Goal: Task Accomplishment & Management: Complete application form

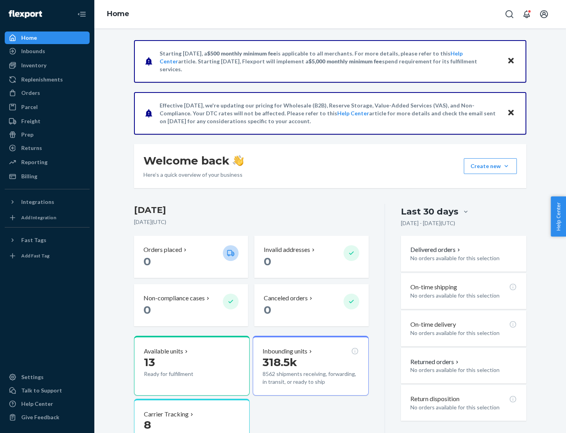
click at [507, 166] on button "Create new Create new inbound Create new order Create new product" at bounding box center [490, 166] width 53 height 16
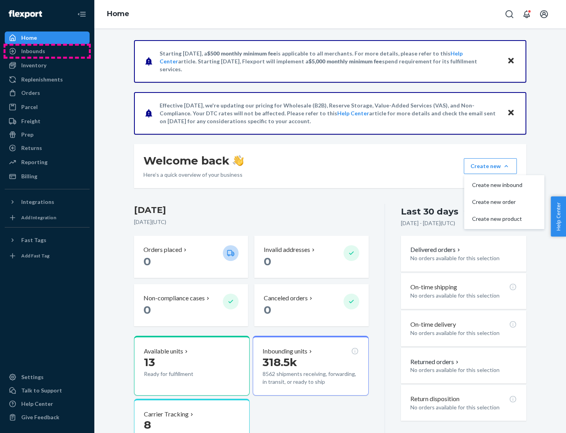
click at [47, 51] on div "Inbounds" at bounding box center [47, 51] width 83 height 11
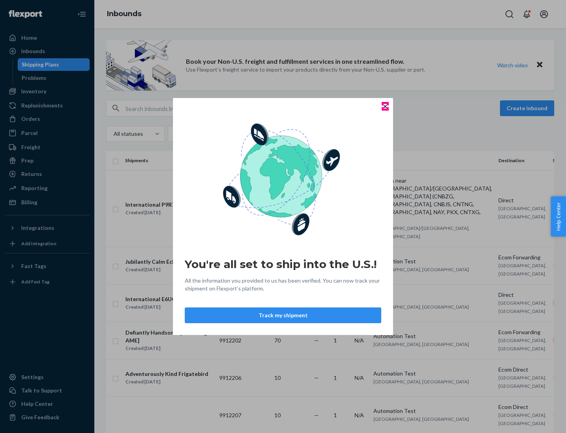
click at [385, 106] on icon "Close" at bounding box center [385, 106] width 3 height 3
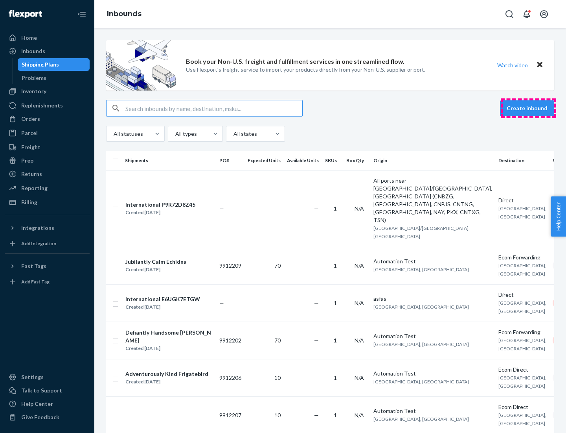
click at [529, 108] on button "Create inbound" at bounding box center [527, 108] width 54 height 16
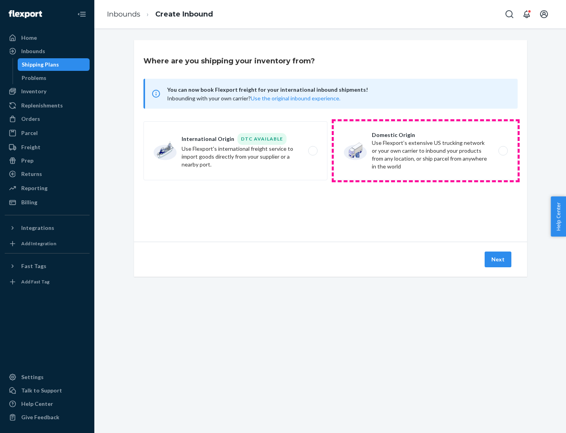
click at [426, 151] on label "Domestic Origin Use Flexport’s extensive US trucking network or your own carrie…" at bounding box center [426, 150] width 184 height 59
click at [503, 151] on input "Domestic Origin Use Flexport’s extensive US trucking network or your own carrie…" at bounding box center [505, 150] width 5 height 5
radio input "true"
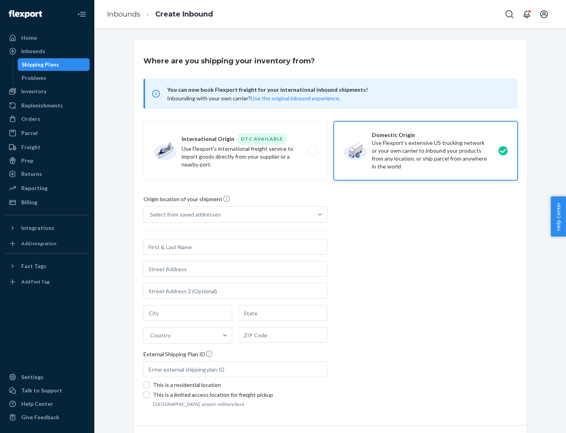
click at [229, 214] on div "Select from saved addresses" at bounding box center [228, 215] width 169 height 16
click at [151, 214] on input "Select from saved addresses" at bounding box center [150, 214] width 1 height 8
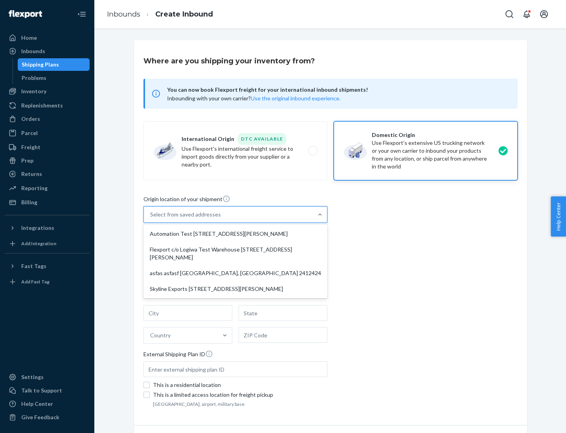
scroll to position [3, 0]
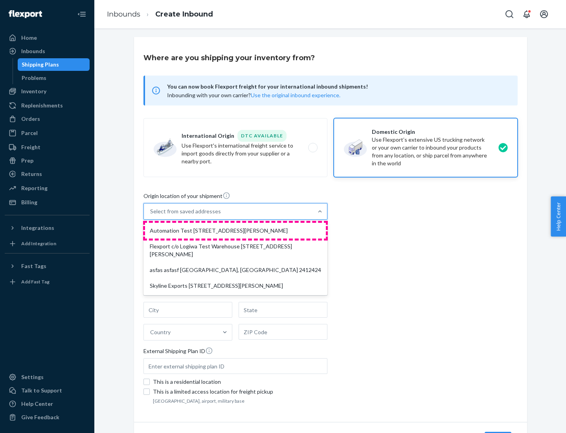
click at [236, 231] on div "Automation Test [STREET_ADDRESS][PERSON_NAME]" at bounding box center [235, 231] width 181 height 16
click at [151, 215] on input "option Automation Test [STREET_ADDRESS][PERSON_NAME] focused, 1 of 4. 4 results…" at bounding box center [150, 211] width 1 height 8
type input "Automation Test"
type input "9th Floor"
type input "[GEOGRAPHIC_DATA]"
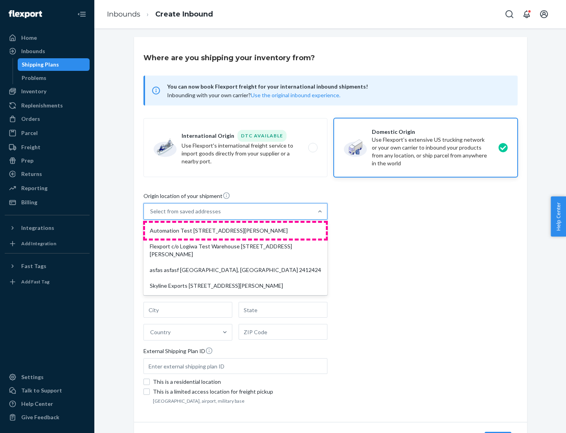
type input "CA"
type input "94104"
type input "[STREET_ADDRESS][PERSON_NAME]"
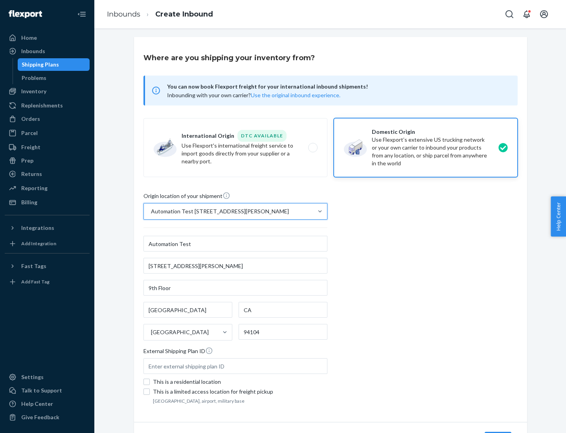
scroll to position [46, 0]
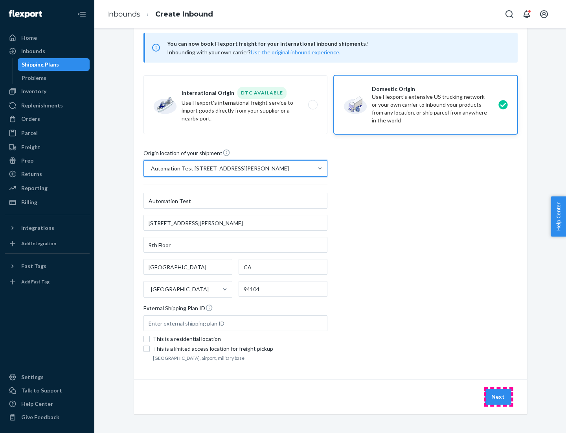
click at [499, 397] on button "Next" at bounding box center [498, 397] width 27 height 16
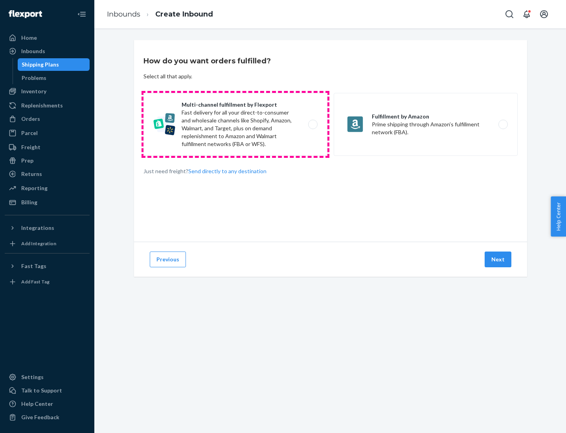
click at [236, 124] on label "Multi-channel fulfillment by Flexport Fast delivery for all your direct-to-cons…" at bounding box center [236, 124] width 184 height 63
click at [313, 124] on input "Multi-channel fulfillment by Flexport Fast delivery for all your direct-to-cons…" at bounding box center [315, 124] width 5 height 5
radio input "true"
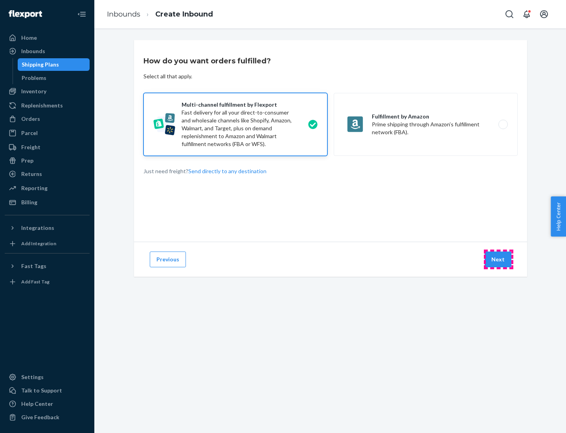
click at [499, 259] on button "Next" at bounding box center [498, 259] width 27 height 16
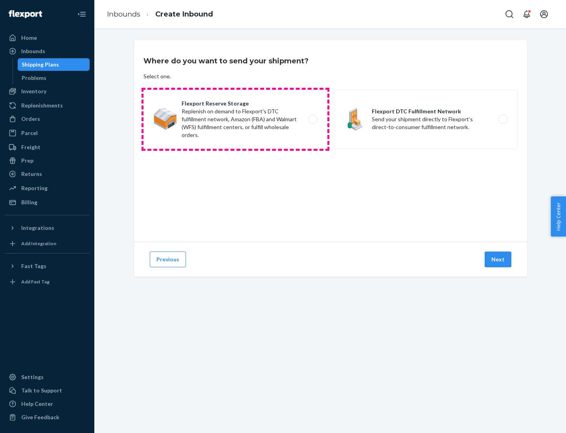
click at [236, 119] on label "Flexport Reserve Storage Replenish on demand to Flexport's DTC fulfillment netw…" at bounding box center [236, 119] width 184 height 59
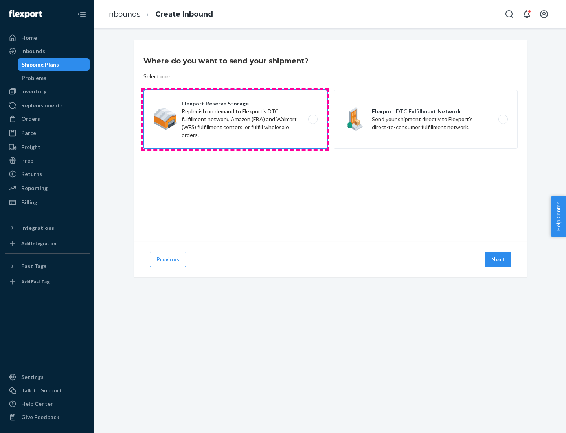
click at [313, 119] on input "Flexport Reserve Storage Replenish on demand to Flexport's DTC fulfillment netw…" at bounding box center [315, 119] width 5 height 5
radio input "true"
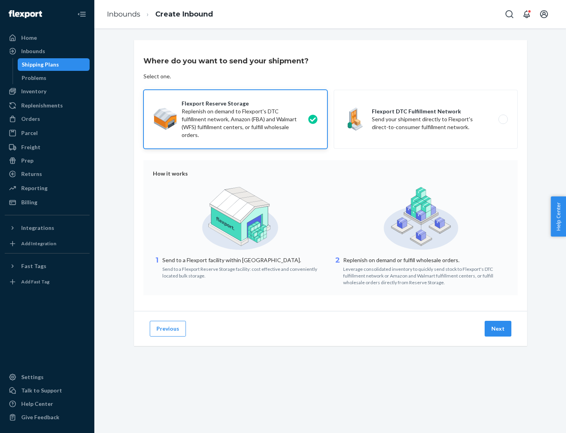
click at [499, 328] on button "Next" at bounding box center [498, 329] width 27 height 16
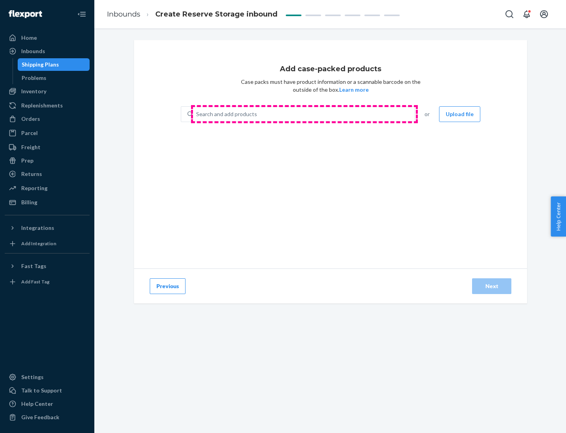
click at [304, 114] on div "Search and add products" at bounding box center [304, 114] width 222 height 14
click at [197, 114] on input "Search and add products" at bounding box center [196, 114] width 1 height 8
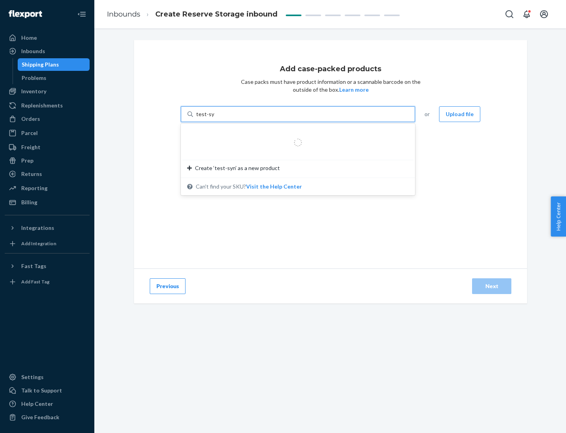
type input "test-syn"
click at [295, 133] on div "test - syn - test" at bounding box center [295, 133] width 216 height 8
click at [217, 118] on input "test-syn" at bounding box center [206, 114] width 20 height 8
type input "1"
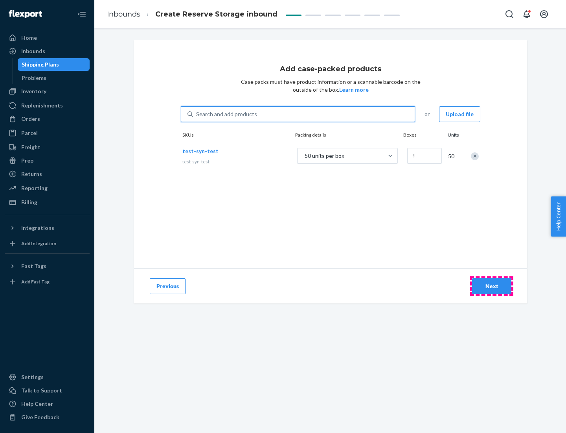
click at [492, 286] on div "Next" at bounding box center [492, 286] width 26 height 8
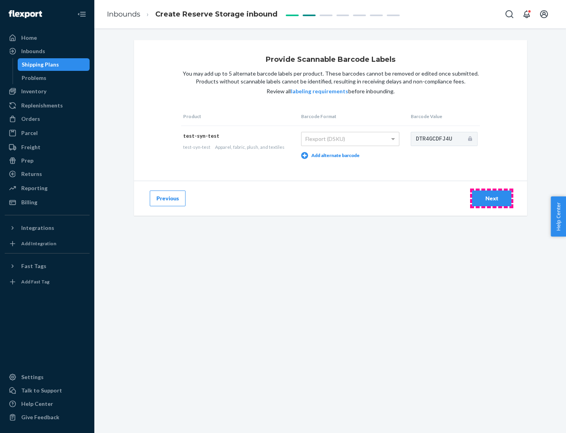
click at [492, 198] on div "Next" at bounding box center [492, 198] width 26 height 8
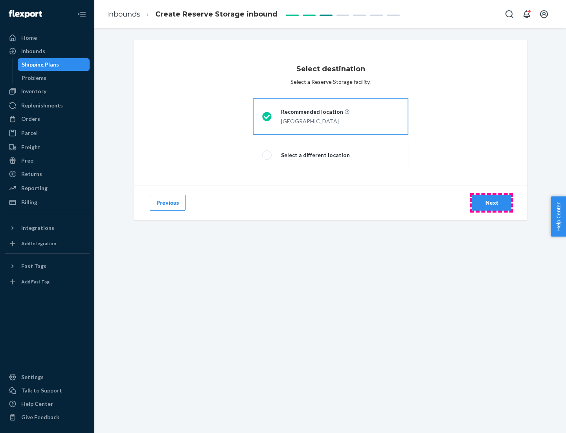
click at [492, 203] on div "Next" at bounding box center [492, 203] width 26 height 8
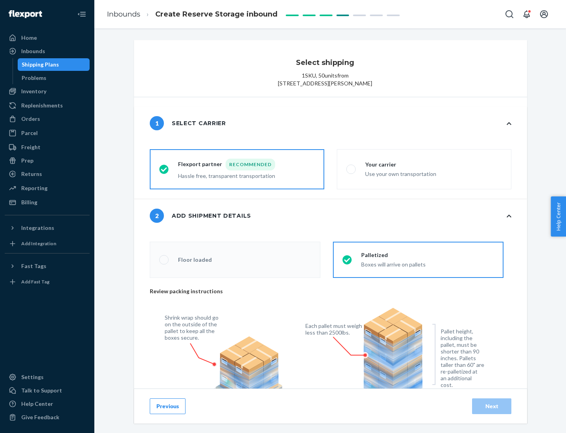
radio input "false"
type input "1"
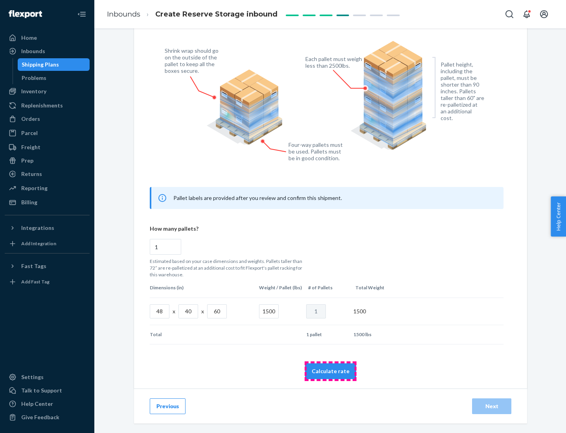
click at [331, 371] on button "Calculate rate" at bounding box center [330, 371] width 51 height 16
radio input "false"
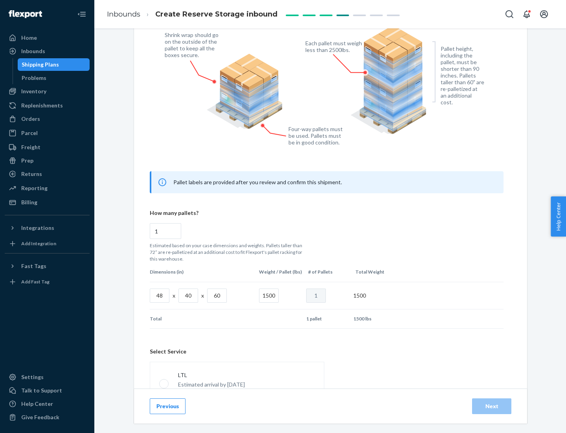
scroll to position [348, 0]
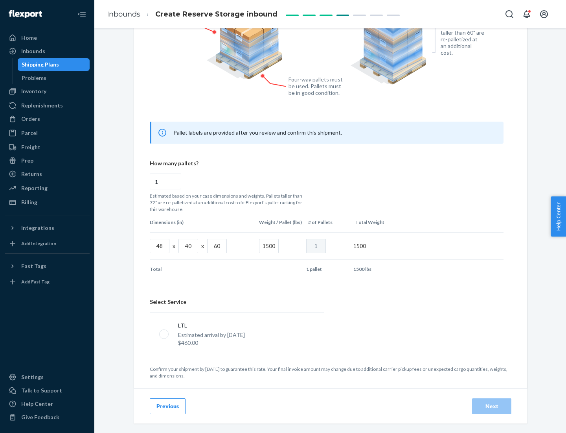
click at [237, 334] on p "Estimated arrival by [DATE]" at bounding box center [211, 335] width 67 height 8
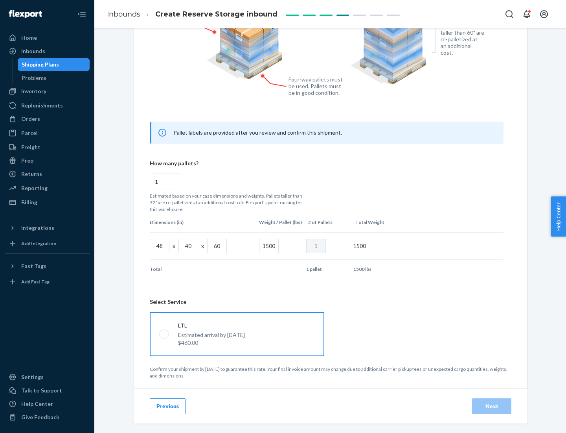
click at [164, 334] on input "LTL Estimated arrival by [DATE] $460.00" at bounding box center [161, 333] width 5 height 5
radio input "true"
radio input "false"
click at [492, 406] on div "Next" at bounding box center [492, 406] width 26 height 8
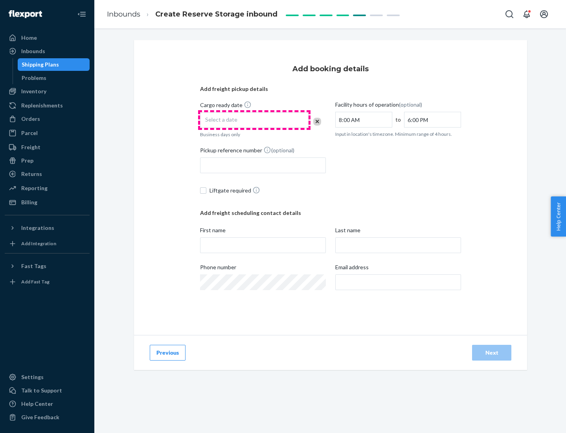
click at [255, 120] on div "Select a date" at bounding box center [254, 120] width 109 height 16
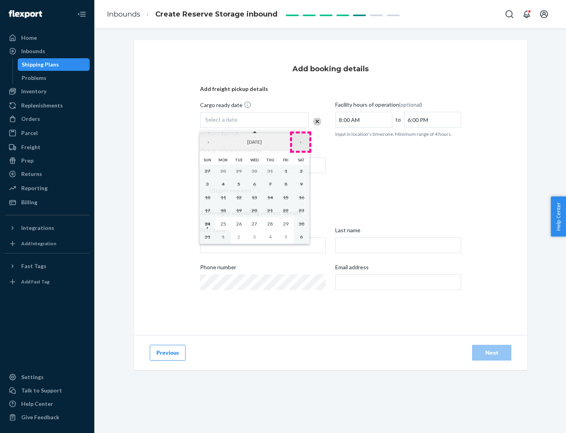
click at [301, 142] on button "›" at bounding box center [300, 141] width 17 height 17
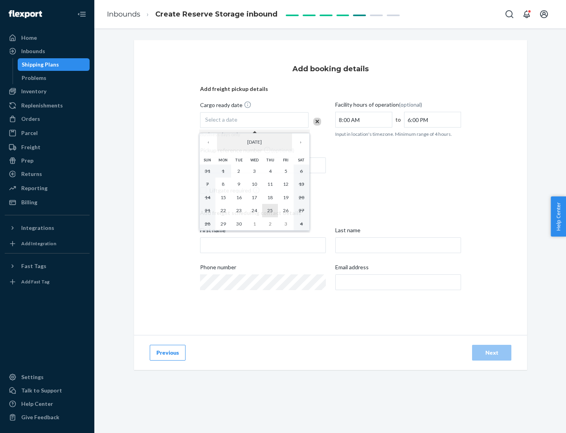
click at [270, 210] on abbr "25" at bounding box center [270, 210] width 6 height 6
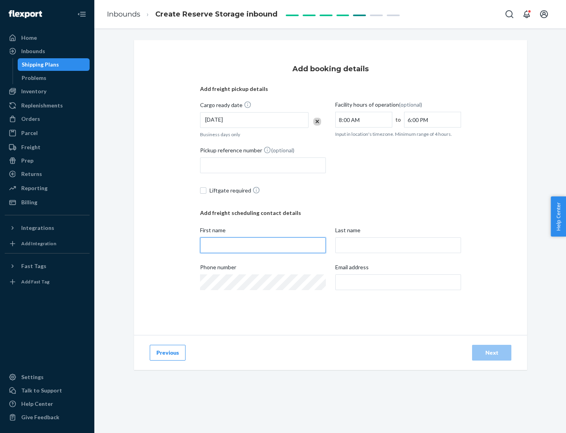
click at [263, 245] on input "First name" at bounding box center [263, 245] width 126 height 16
type input "[PERSON_NAME]"
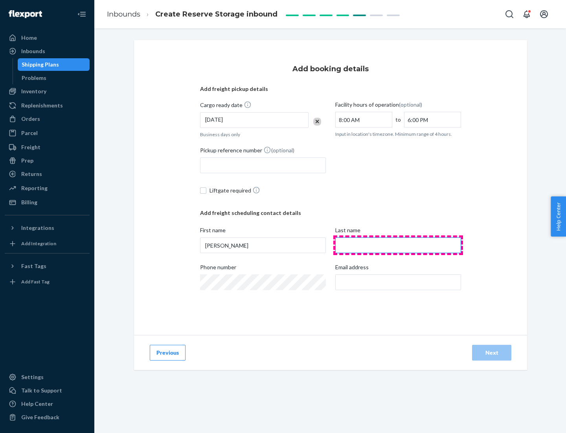
click at [398, 245] on input "Last name" at bounding box center [399, 245] width 126 height 16
type input "Doe"
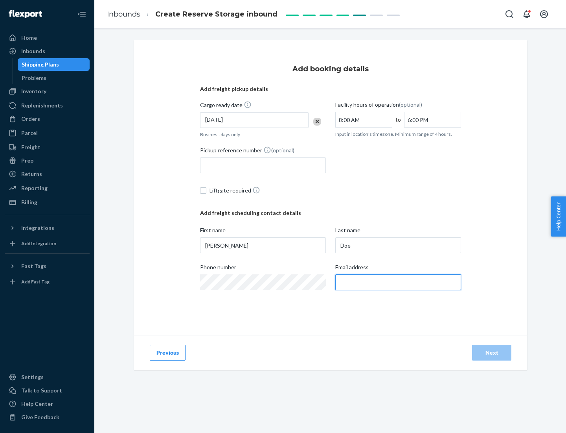
click at [398, 282] on input "Email address" at bounding box center [399, 282] width 126 height 16
type input "[EMAIL_ADDRESS][DOMAIN_NAME]"
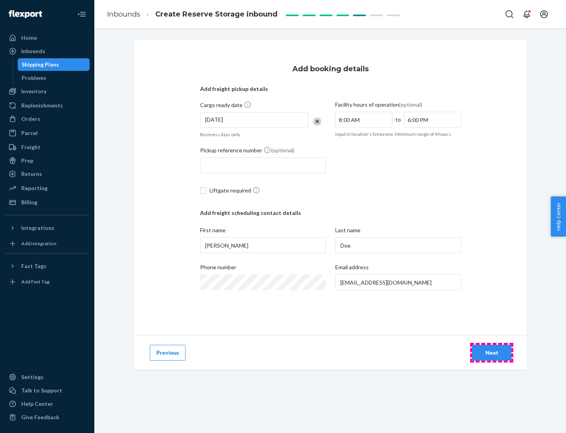
click at [492, 352] on div "Next" at bounding box center [492, 353] width 26 height 8
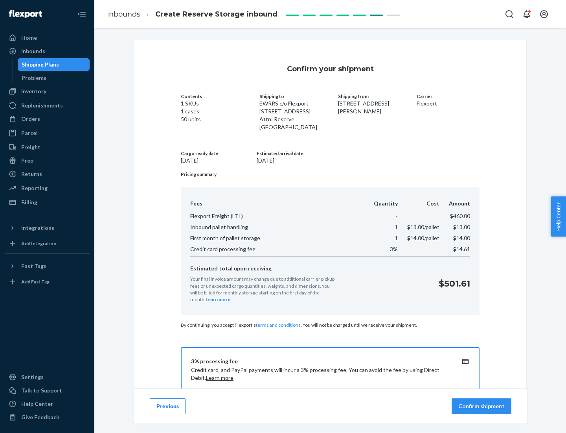
scroll to position [113, 0]
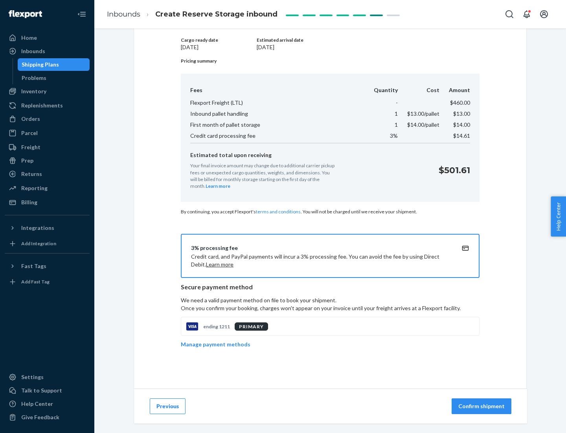
click at [483, 406] on p "Confirm shipment" at bounding box center [482, 406] width 46 height 8
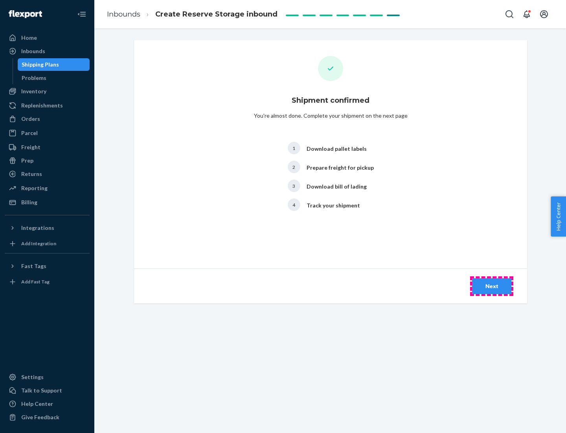
click at [492, 286] on div "Next" at bounding box center [492, 286] width 26 height 8
